Goal: Transaction & Acquisition: Purchase product/service

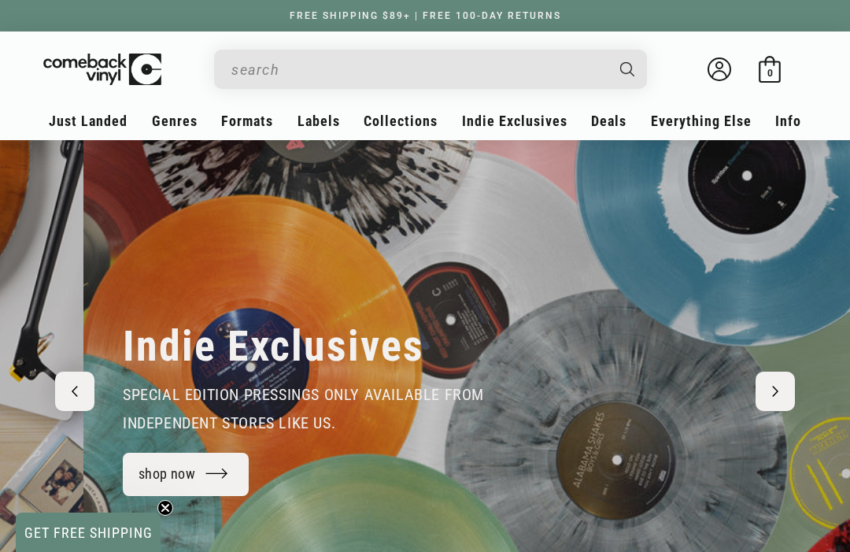
scroll to position [0, 850]
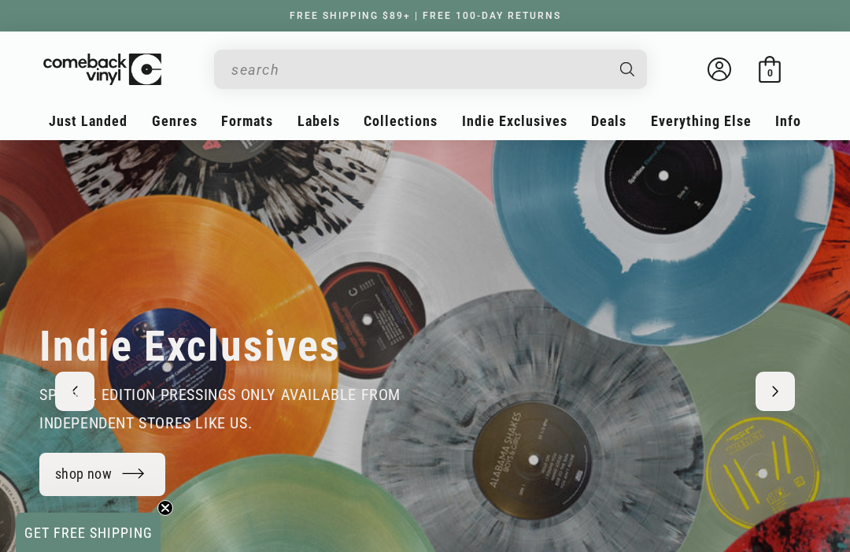
click at [471, 67] on input "When autocomplete results are available use up and down arrows to review and en…" at bounding box center [417, 70] width 373 height 32
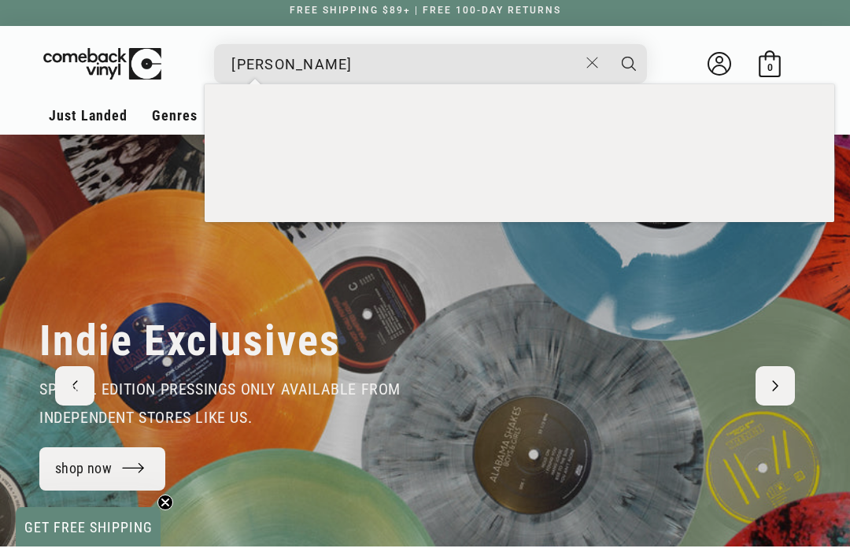
type input "joni mitchell"
click at [629, 63] on button "Search" at bounding box center [628, 69] width 39 height 39
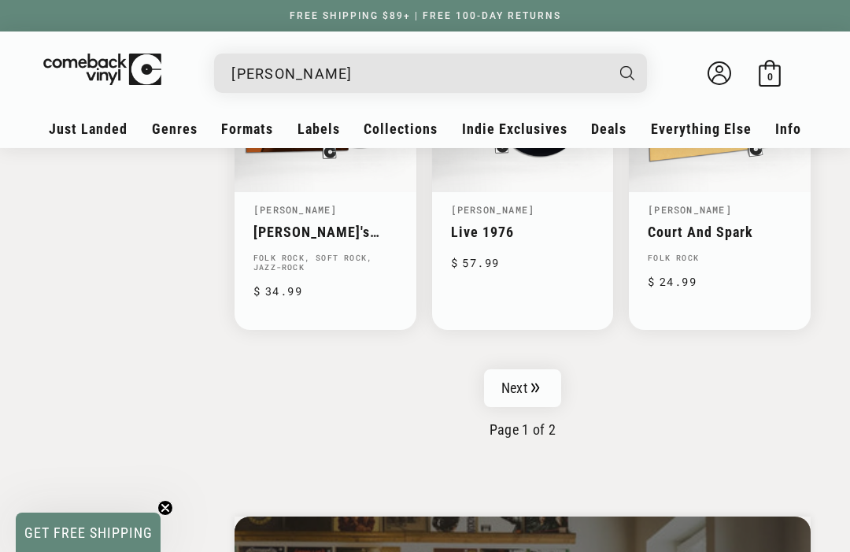
scroll to position [2479, 0]
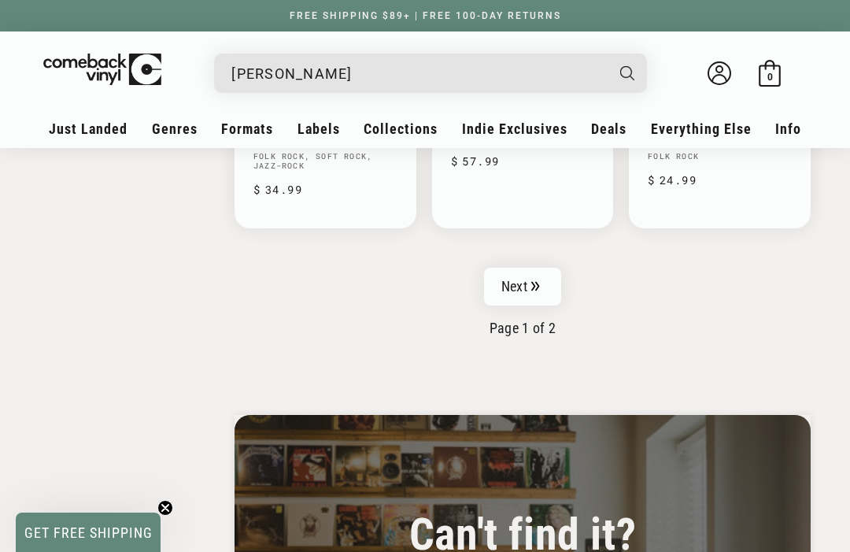
click at [548, 269] on link "Next" at bounding box center [522, 287] width 77 height 38
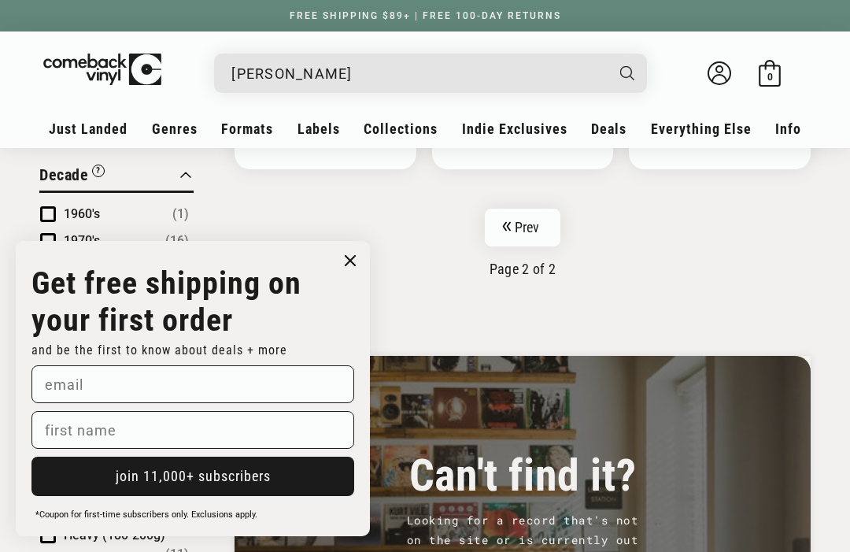
scroll to position [818, 0]
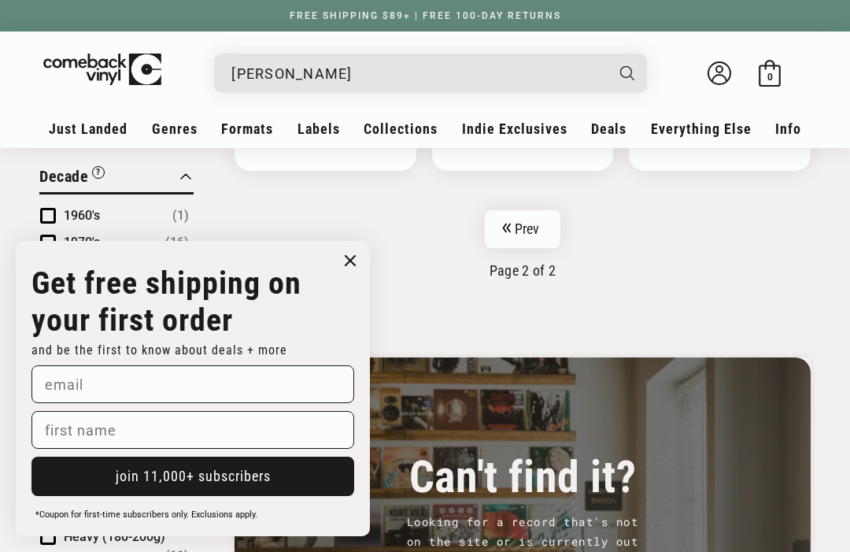
click at [268, 62] on input "joni mitchell" at bounding box center [417, 73] width 373 height 32
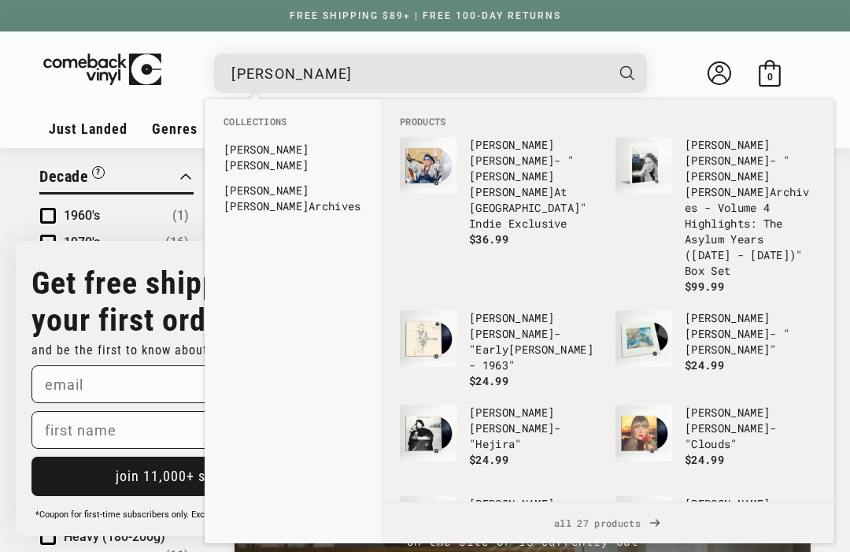
click at [252, 68] on input "joni mitchell" at bounding box center [417, 73] width 373 height 32
click at [258, 68] on input "joni mitchell" at bounding box center [417, 73] width 373 height 32
click at [257, 57] on input "joni mitchell" at bounding box center [417, 73] width 373 height 32
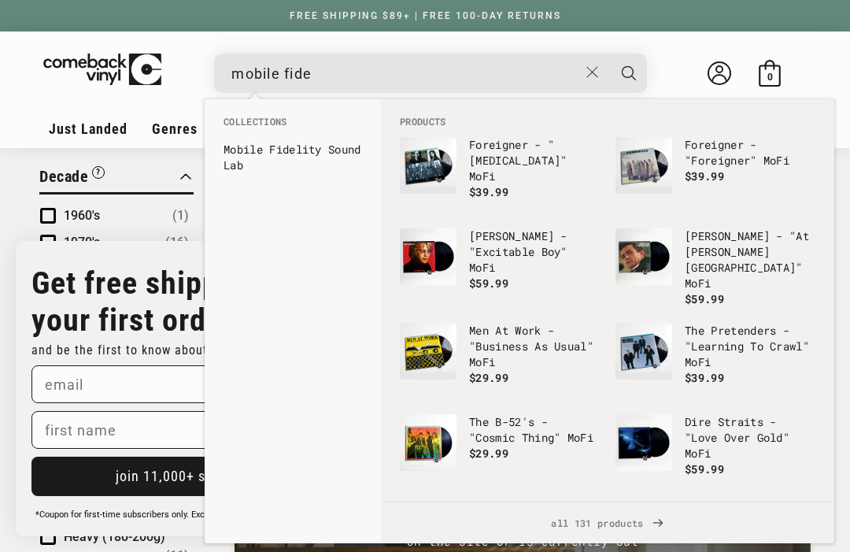
type input "mobile fide"
click at [243, 147] on b "Mobile" at bounding box center [242, 149] width 39 height 15
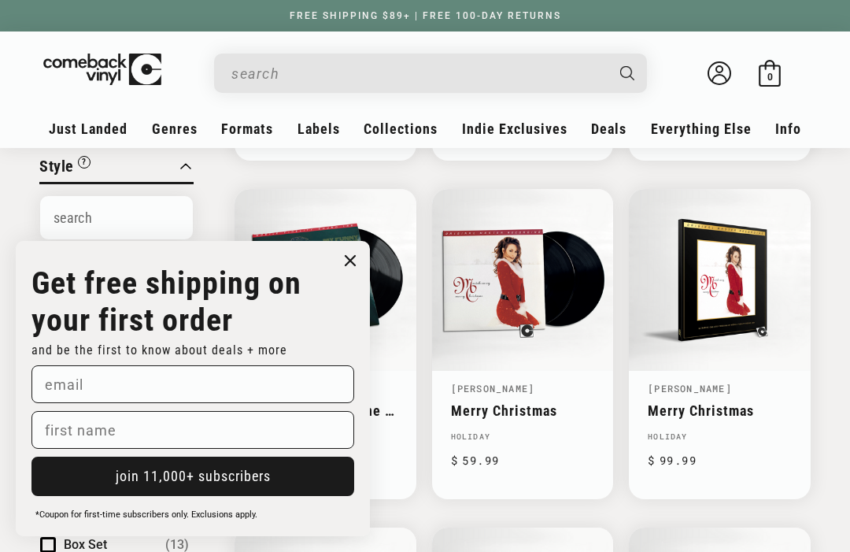
scroll to position [538, 0]
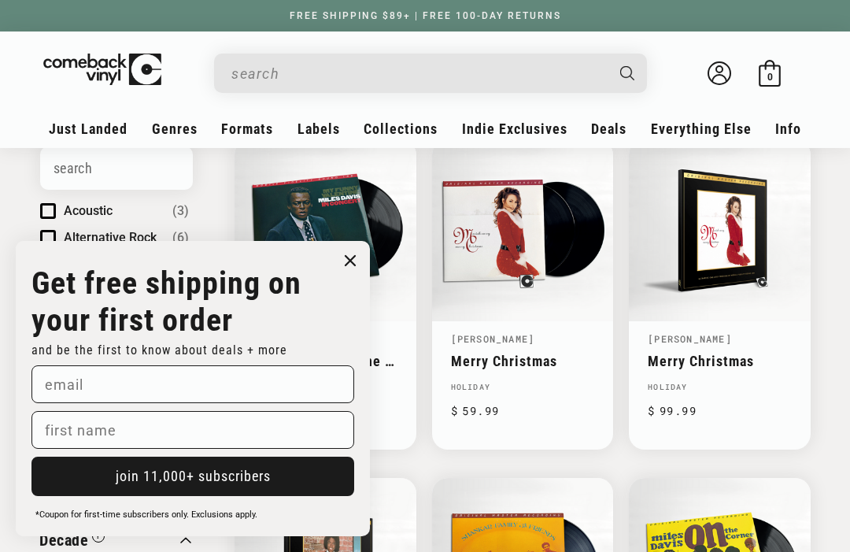
click at [347, 272] on circle "Close dialog" at bounding box center [350, 260] width 23 height 23
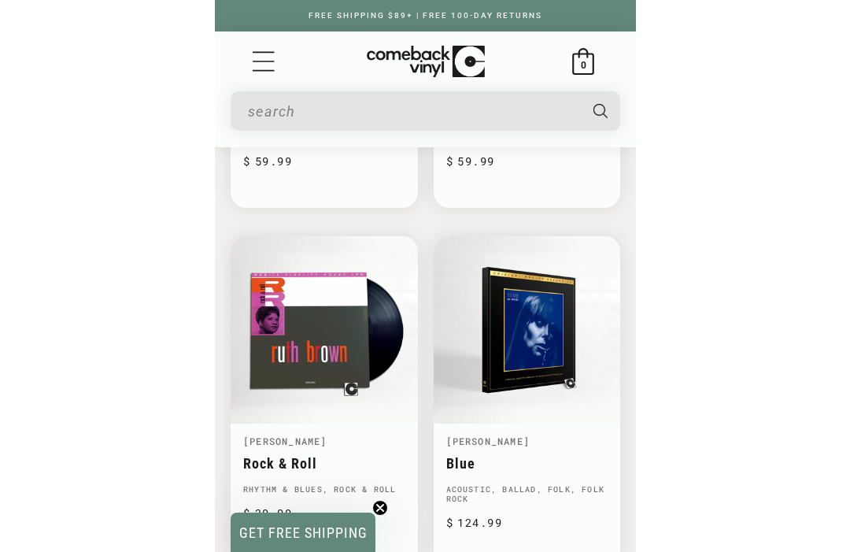
scroll to position [1153, 0]
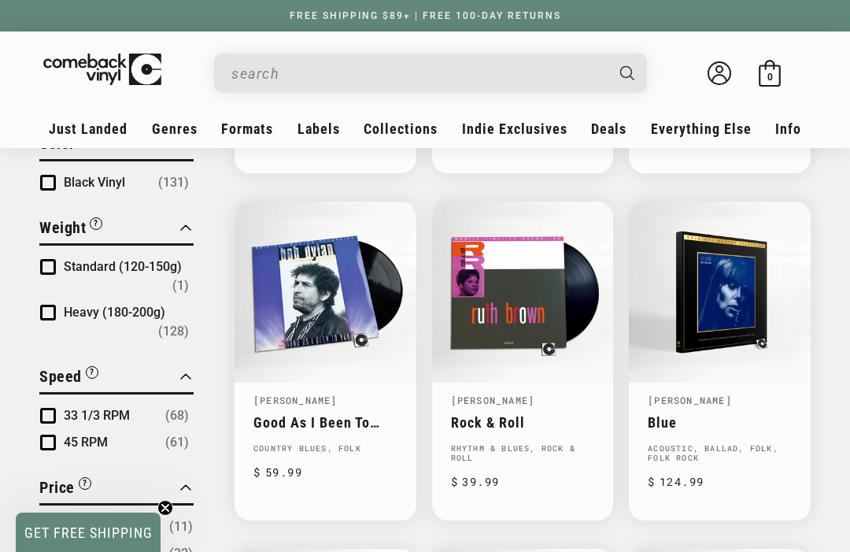
click at [474, 75] on input "When autocomplete results are available use up and down arrows to review and en…" at bounding box center [417, 73] width 373 height 32
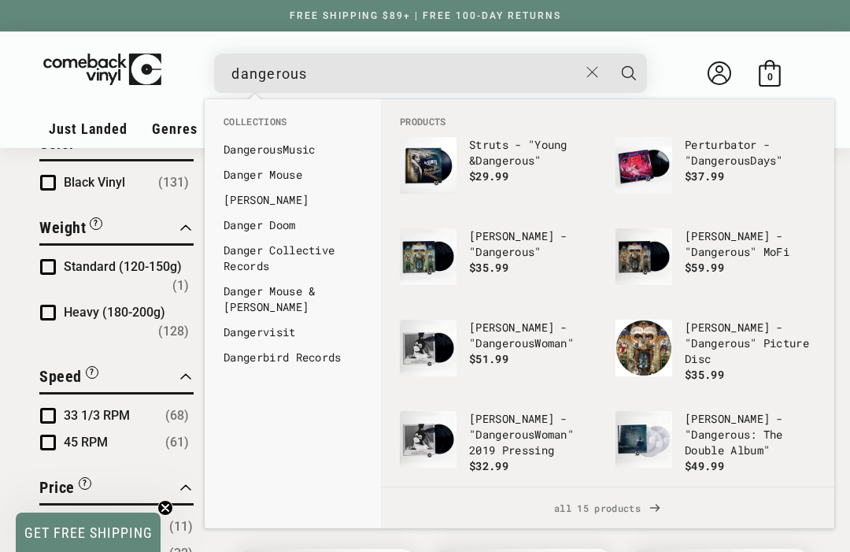
scroll to position [1142, 0]
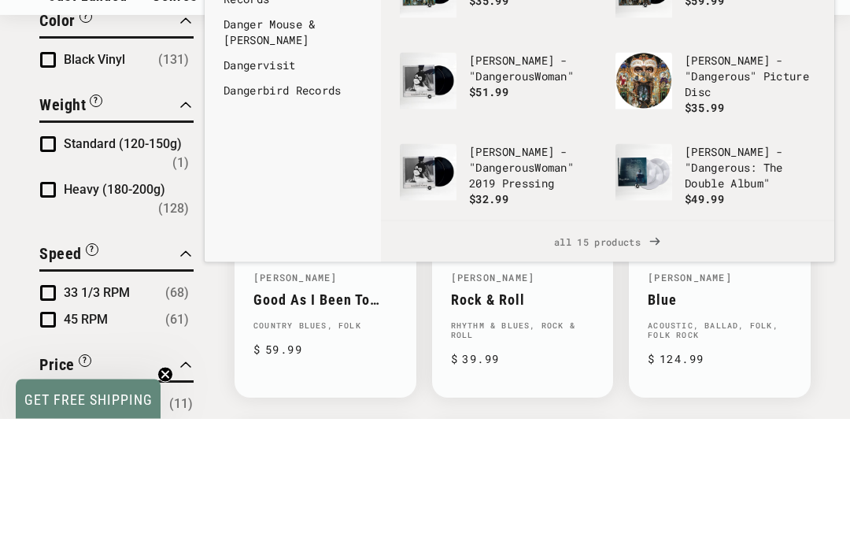
type input "dangerous"
click at [631, 354] on span "all 15 products" at bounding box center [607, 374] width 428 height 41
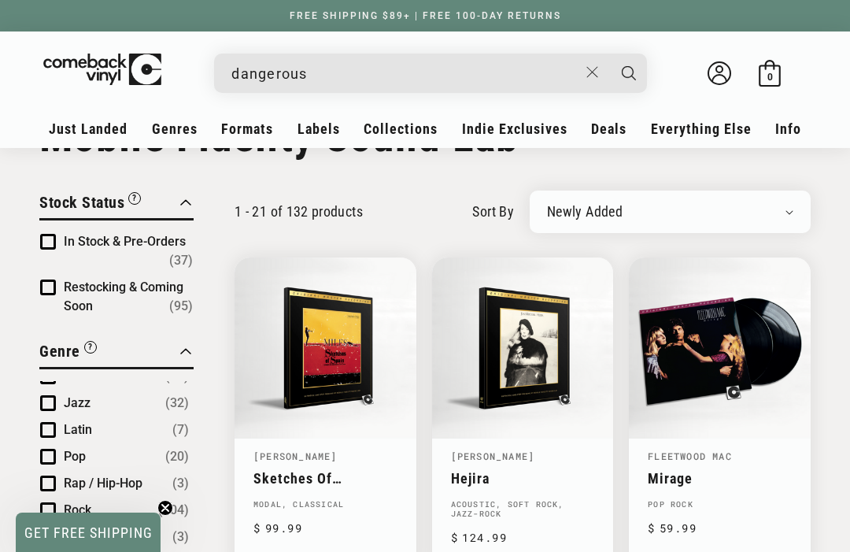
scroll to position [0, 0]
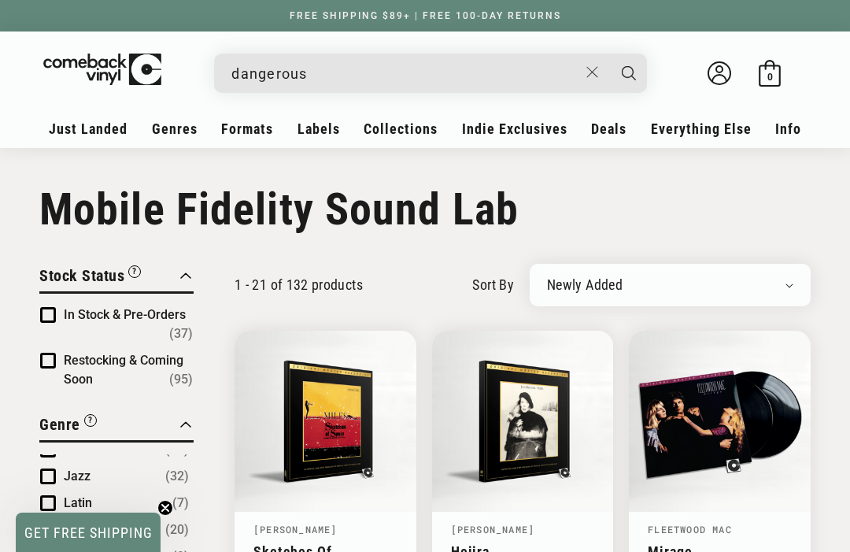
click at [477, 77] on input "dangerous" at bounding box center [404, 73] width 347 height 32
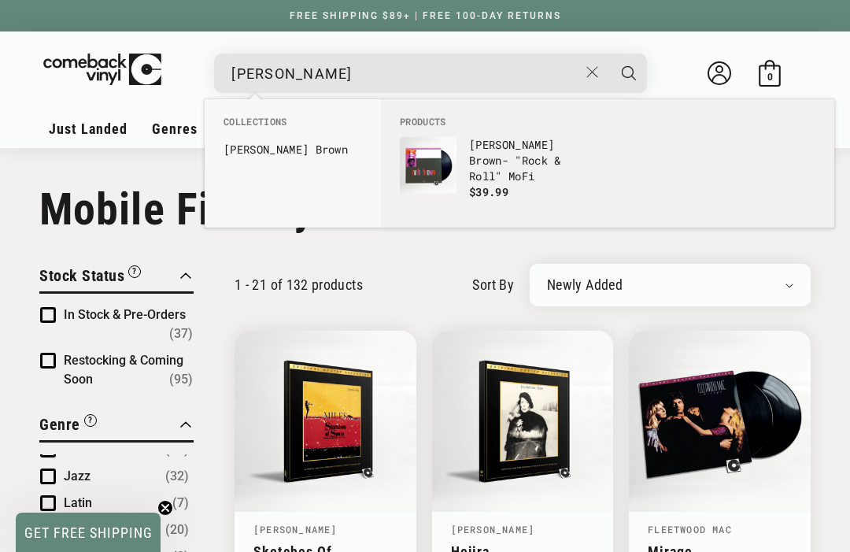
type input "ruth brown"
click at [575, 148] on p "Ruth Brown - "Rock & Roll" MoFi" at bounding box center [534, 160] width 131 height 47
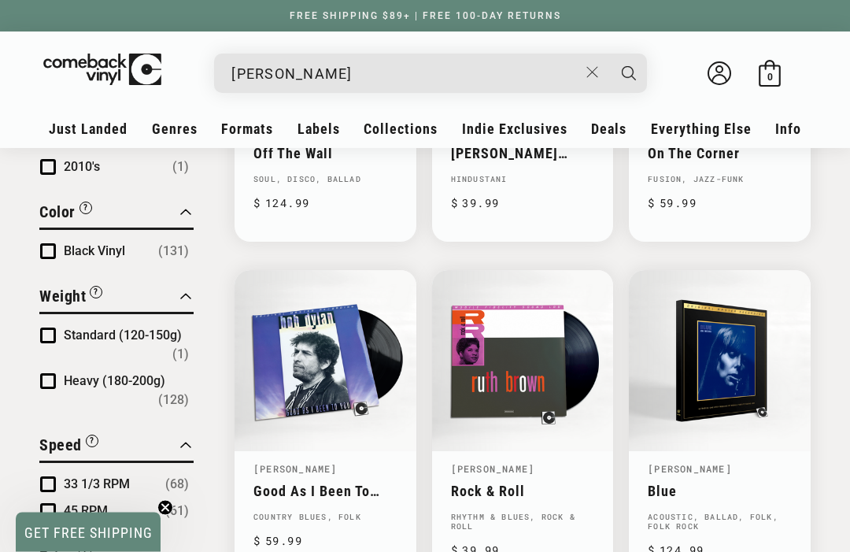
scroll to position [1084, 0]
click at [526, 482] on link "Rock & Roll" at bounding box center [523, 490] width 144 height 17
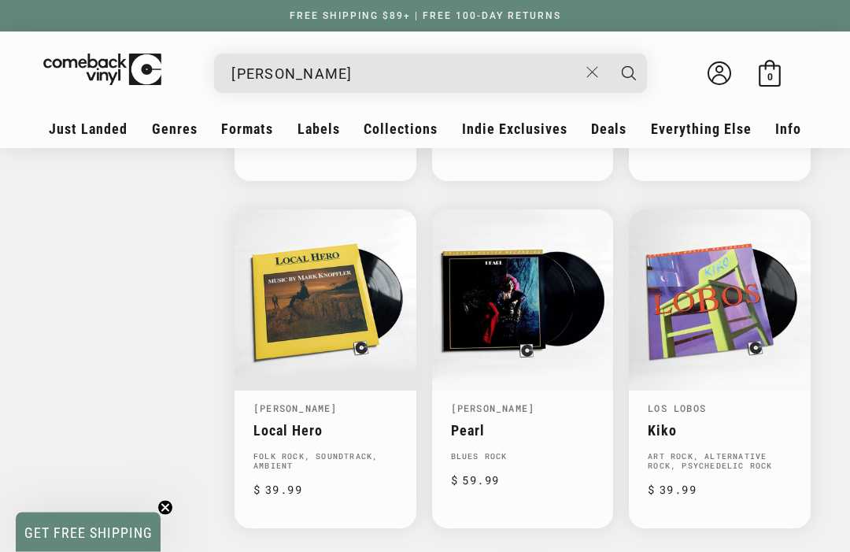
scroll to position [2173, 0]
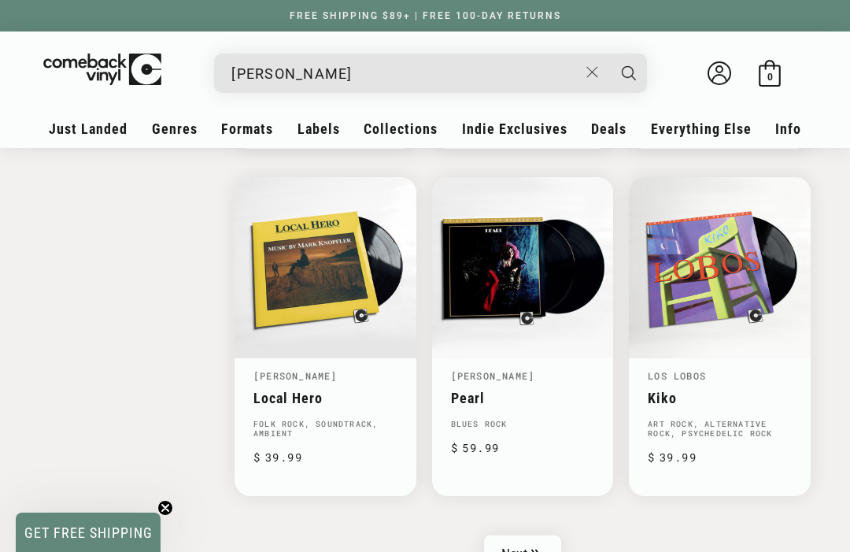
click at [523, 537] on link "Next" at bounding box center [522, 554] width 77 height 38
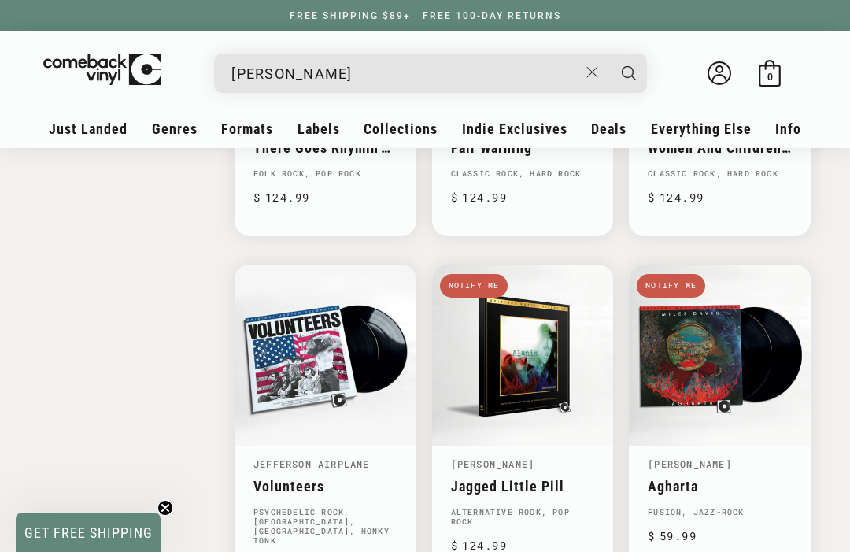
scroll to position [1862, 0]
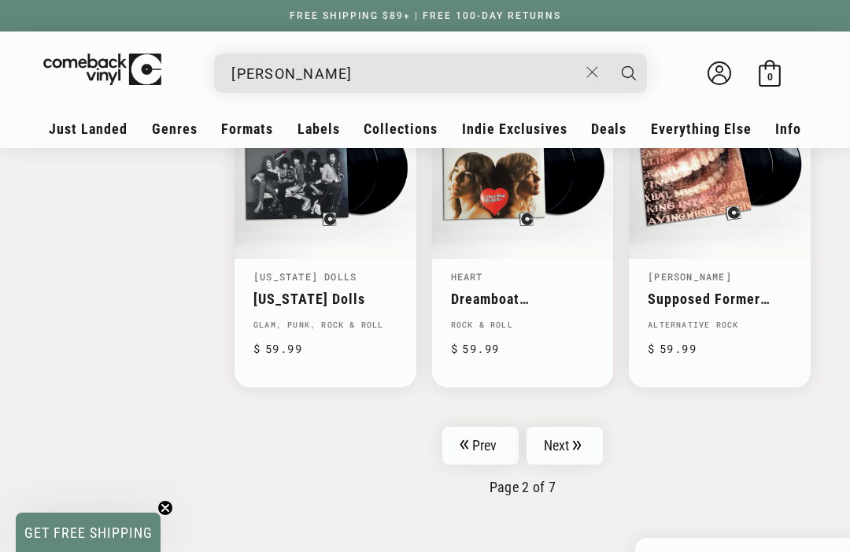
click at [584, 426] on link "Next" at bounding box center [564, 445] width 77 height 38
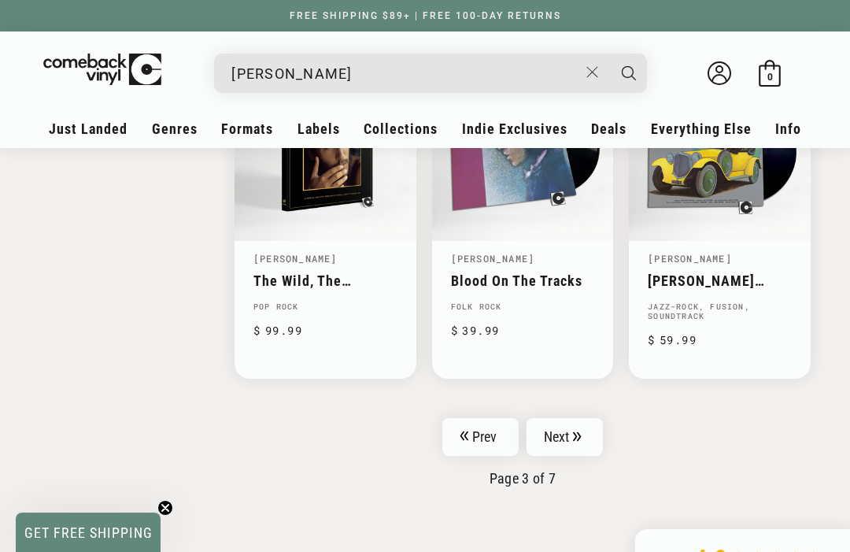
scroll to position [2380, 0]
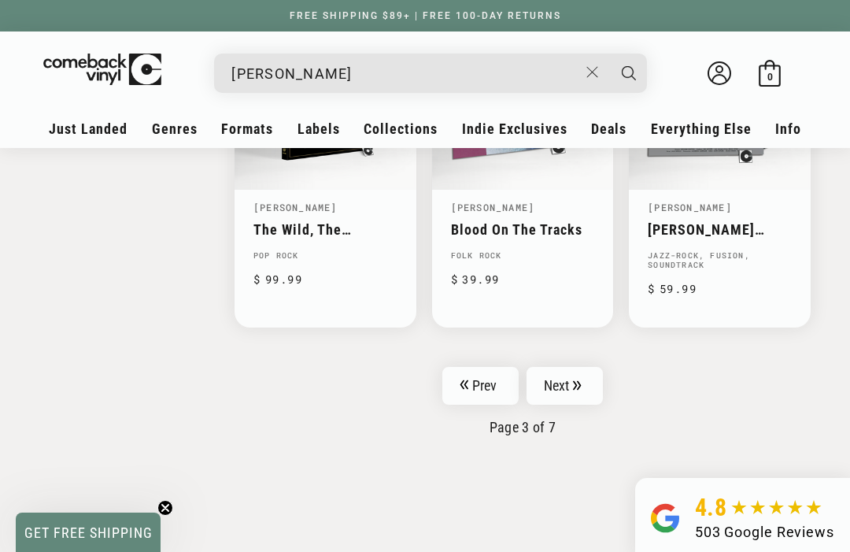
click at [585, 367] on link "Next" at bounding box center [564, 386] width 77 height 38
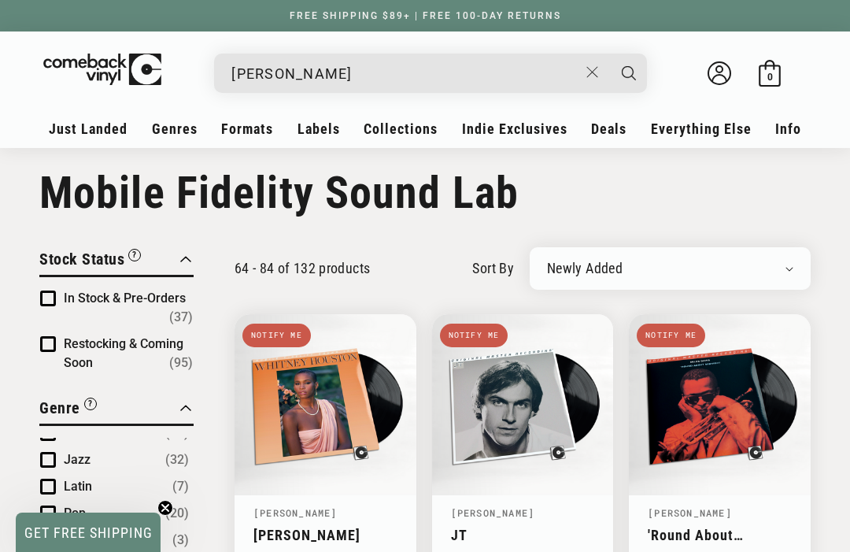
scroll to position [116, 0]
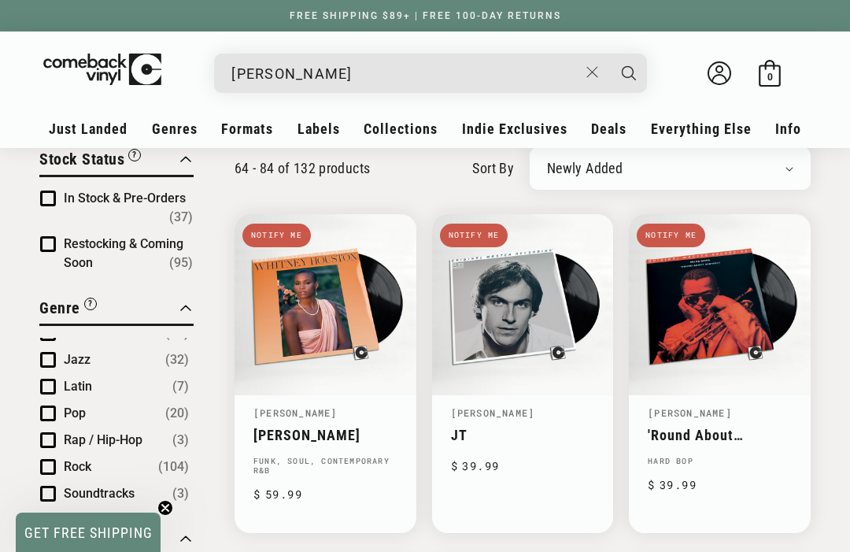
click at [52, 202] on span "Product filter" at bounding box center [48, 198] width 16 height 16
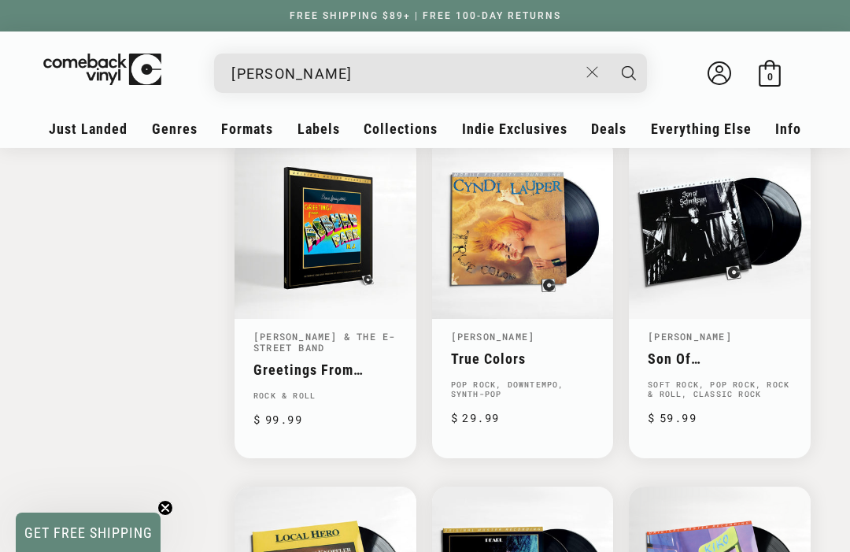
scroll to position [2147, 0]
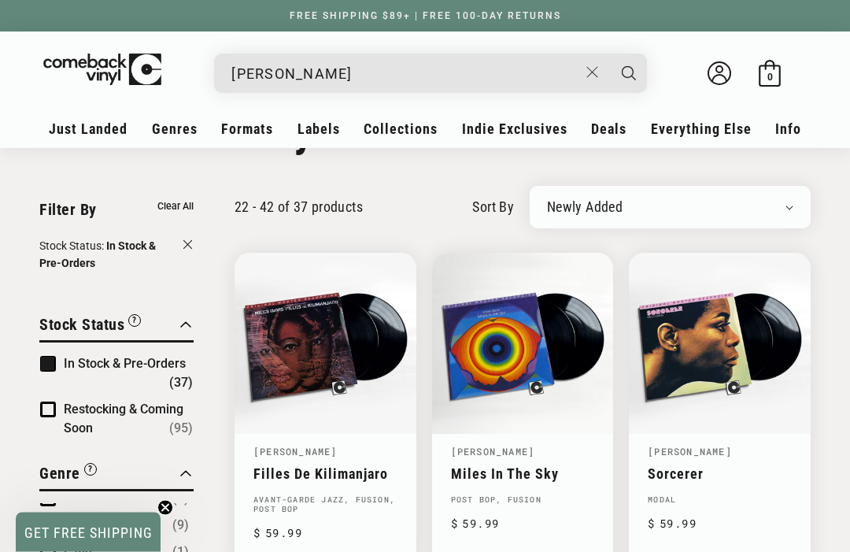
scroll to position [27, 0]
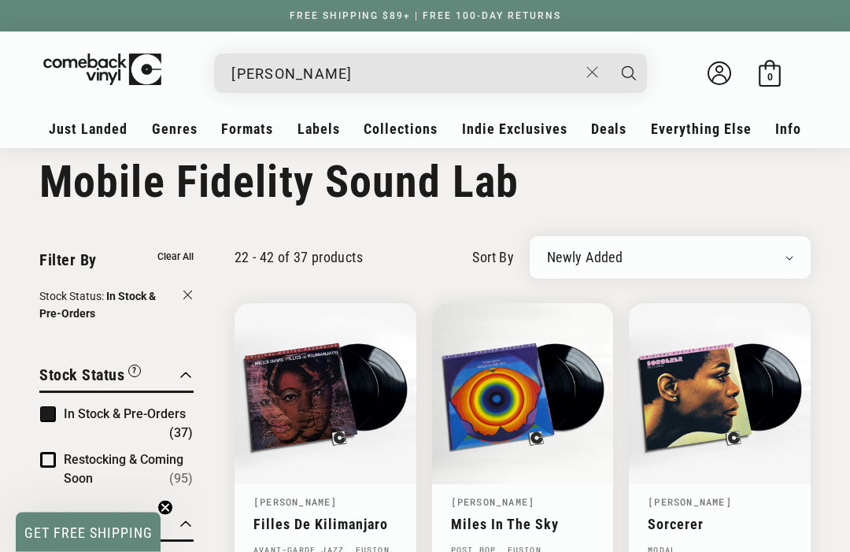
click at [530, 76] on input "ruth brown" at bounding box center [404, 73] width 347 height 32
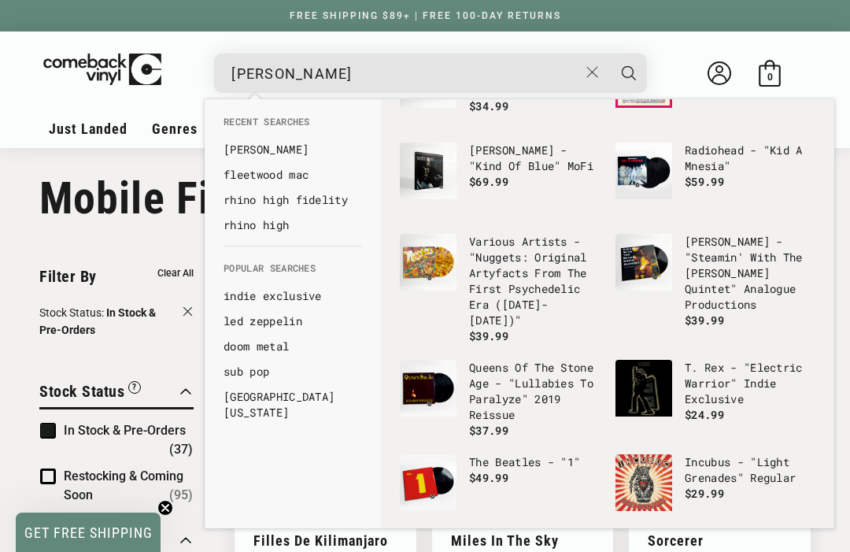
scroll to position [0, 0]
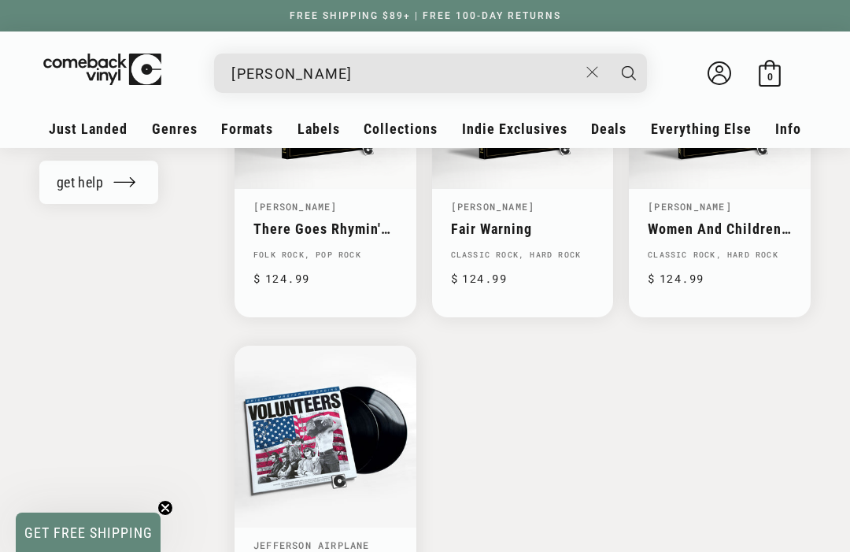
scroll to position [1712, 0]
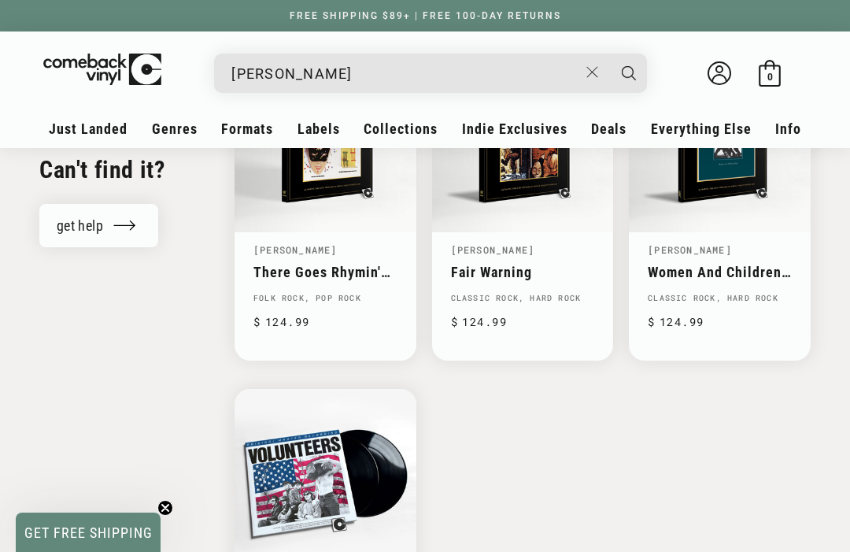
click at [593, 71] on icon "Close" at bounding box center [592, 72] width 12 height 12
click at [503, 79] on input "When autocomplete results are available use up and down arrows to review and en…" at bounding box center [417, 73] width 373 height 32
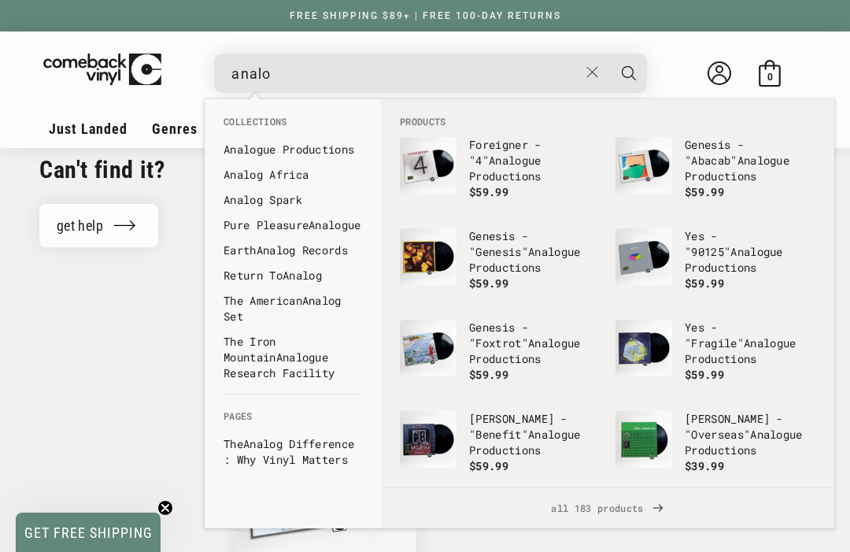
type input "analo"
click at [341, 150] on link "Analo gue Productions" at bounding box center [292, 150] width 138 height 16
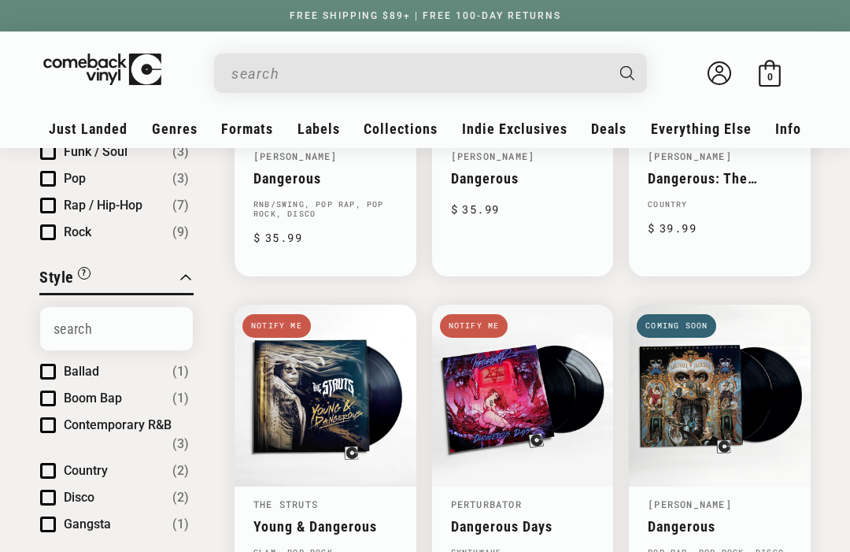
scroll to position [475, 0]
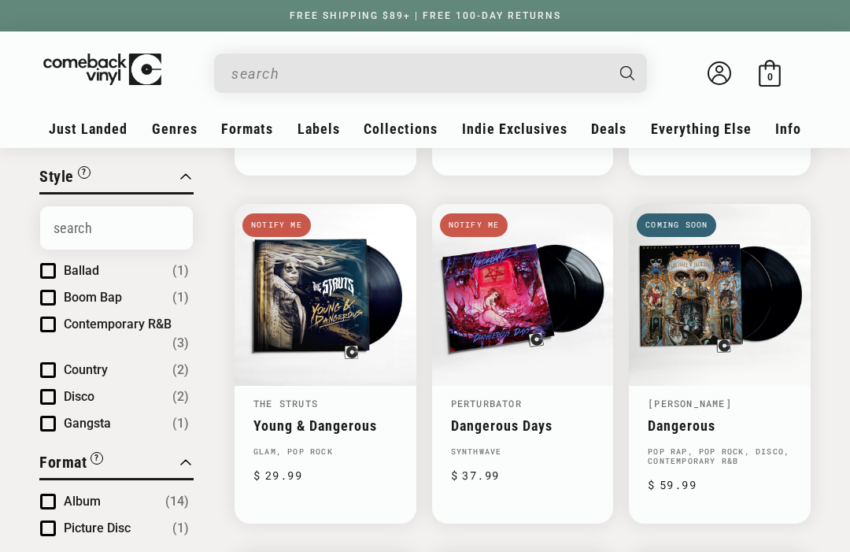
type input "dangerous"
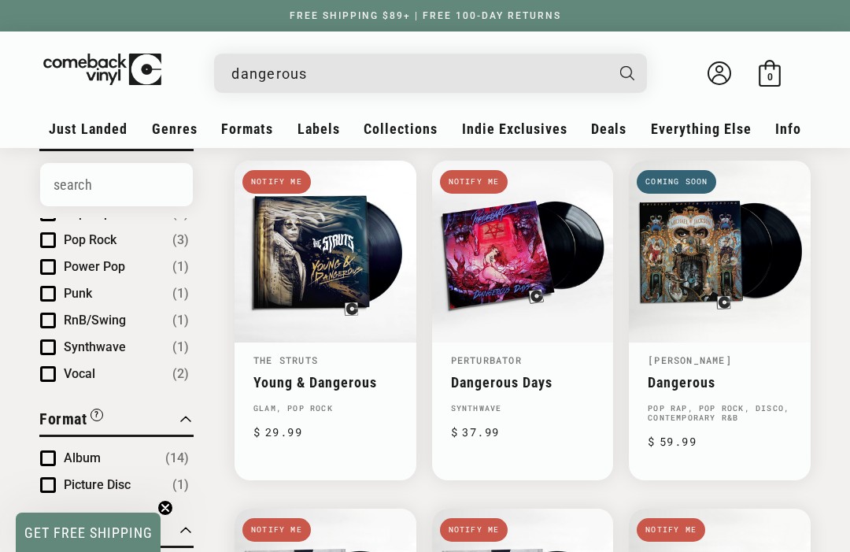
scroll to position [301, 0]
click at [728, 374] on link "Dangerous" at bounding box center [720, 382] width 144 height 17
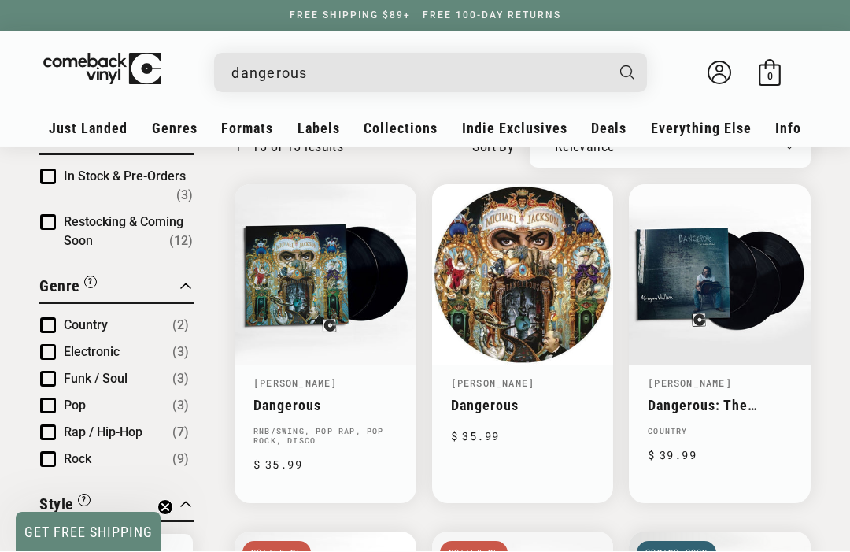
scroll to position [148, 0]
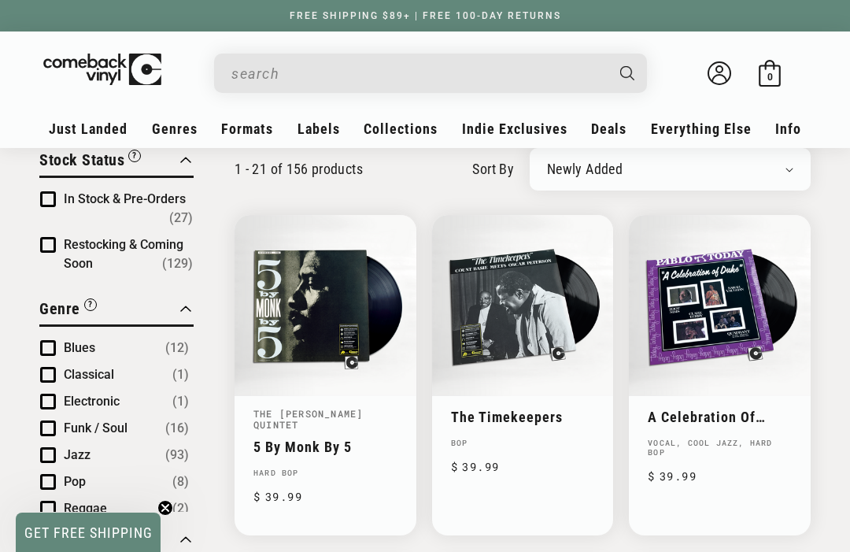
scroll to position [115, 0]
click at [46, 197] on span "Product filter" at bounding box center [48, 200] width 16 height 16
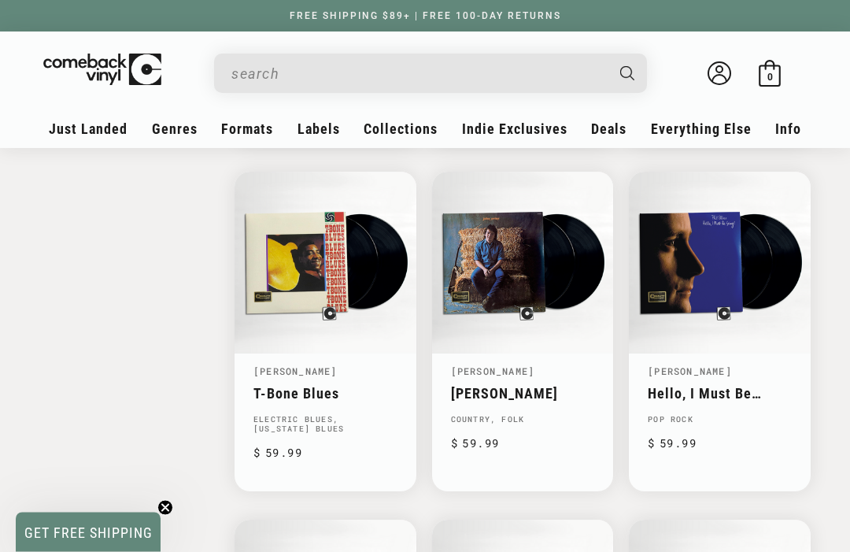
scroll to position [1913, 0]
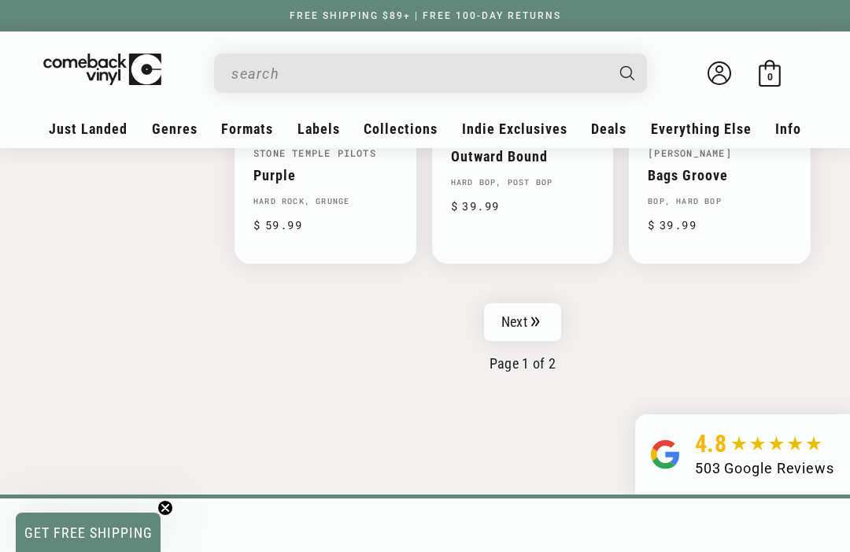
click at [544, 308] on link "Next" at bounding box center [522, 322] width 77 height 38
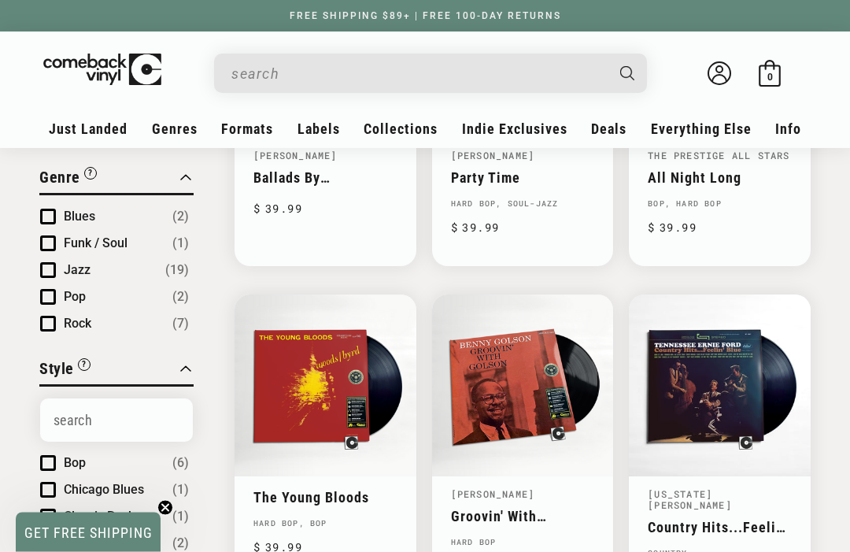
scroll to position [199, 0]
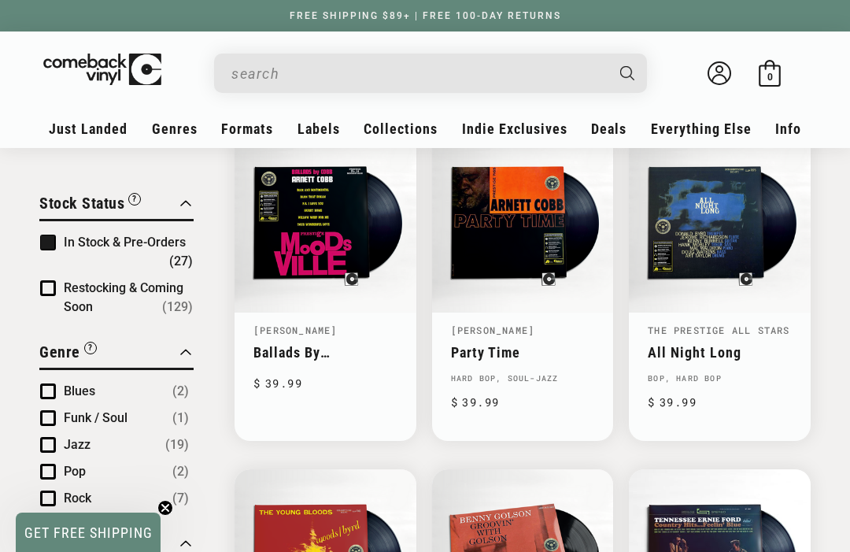
click at [489, 72] on input "When autocomplete results are available use up and down arrows to review and en…" at bounding box center [417, 73] width 373 height 32
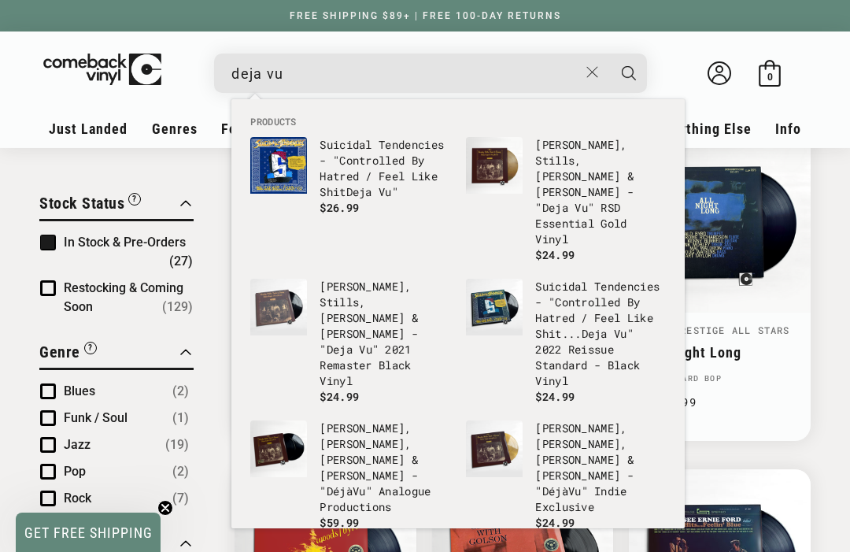
type input "deja vu"
click at [387, 420] on p "Crosby, Stills, Nash & Young - "Déjà Vu " Analogue Productions" at bounding box center [384, 467] width 131 height 94
